Goal: Task Accomplishment & Management: Complete application form

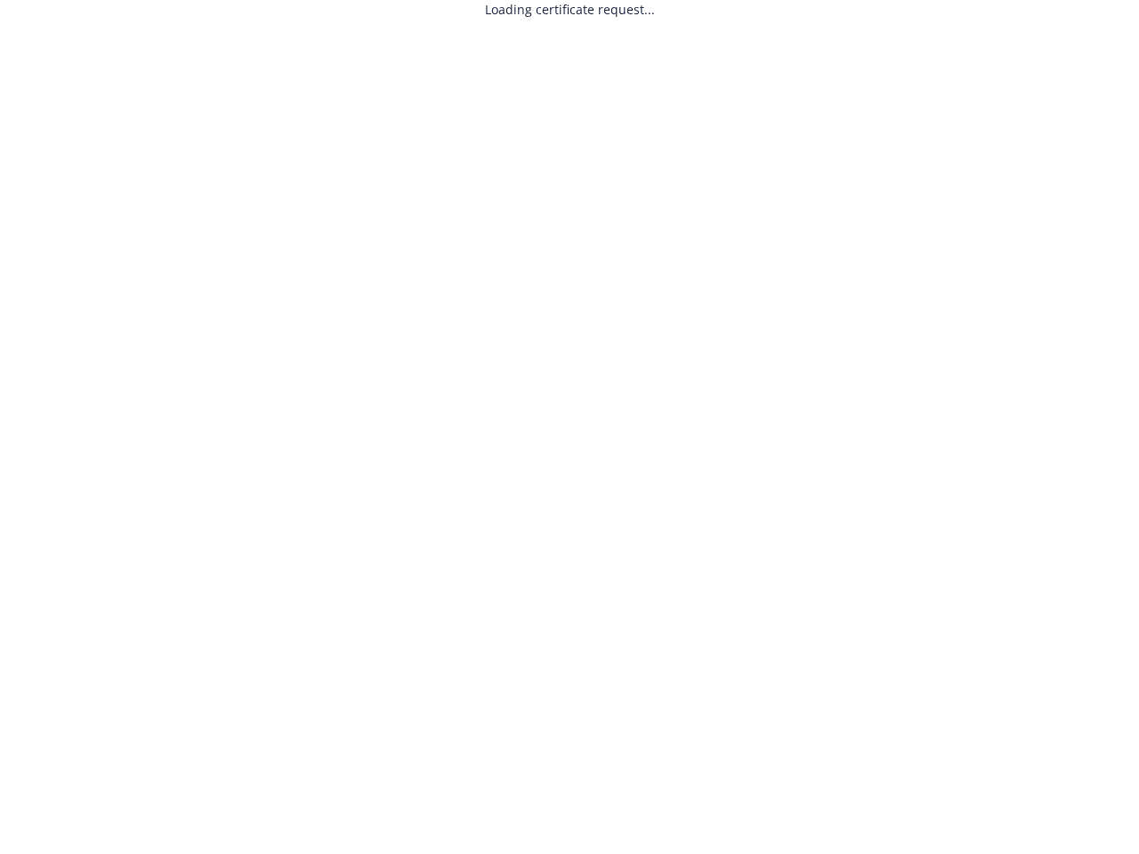
click at [570, 9] on div "Loading certificate request..." at bounding box center [570, 9] width 170 height 19
